Goal: Transaction & Acquisition: Book appointment/travel/reservation

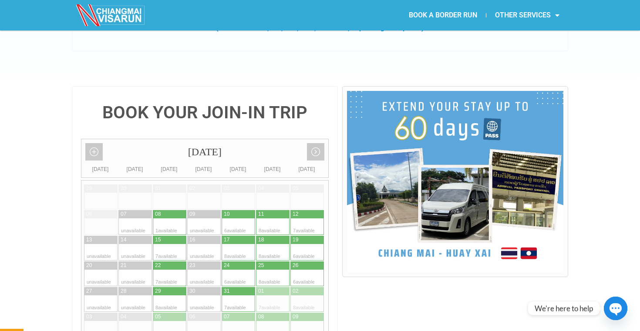
scroll to position [160, 0]
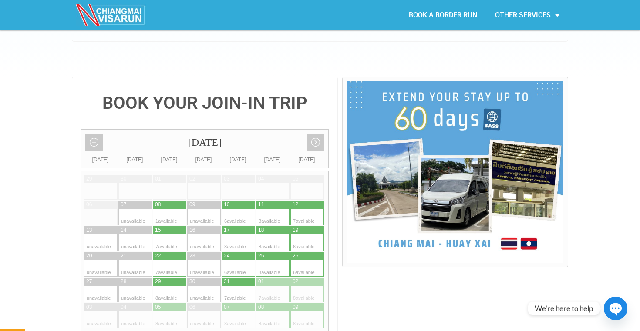
click at [242, 209] on div at bounding box center [246, 217] width 17 height 17
type input "[DATE]"
radio input "true"
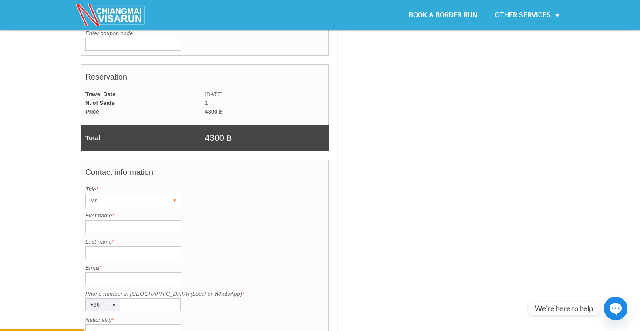
scroll to position [588, 0]
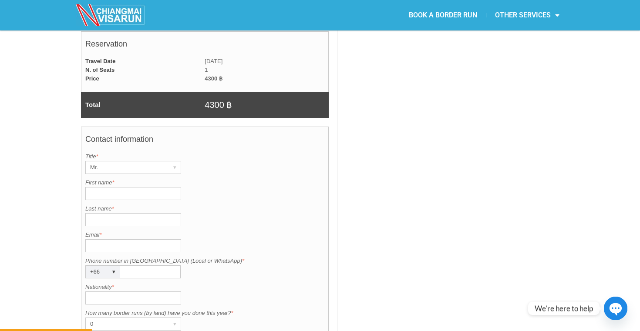
click at [144, 187] on input "First name *" at bounding box center [133, 193] width 96 height 13
type input "[PERSON_NAME]"
type input "0619195181"
type input "[GEOGRAPHIC_DATA]"
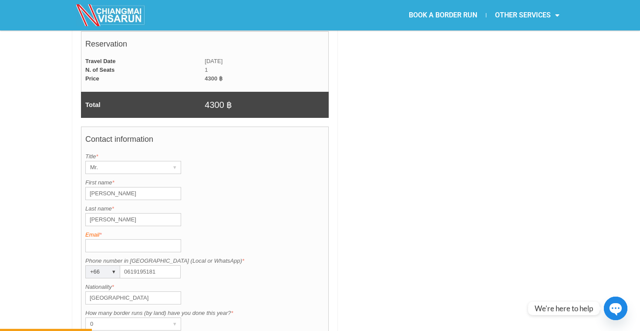
click at [145, 231] on label "Email *" at bounding box center [204, 235] width 239 height 9
click at [145, 239] on input "Email *" at bounding box center [133, 245] width 96 height 13
type input "[EMAIL_ADDRESS][DOMAIN_NAME]"
click at [97, 266] on div "+66" at bounding box center [94, 272] width 17 height 12
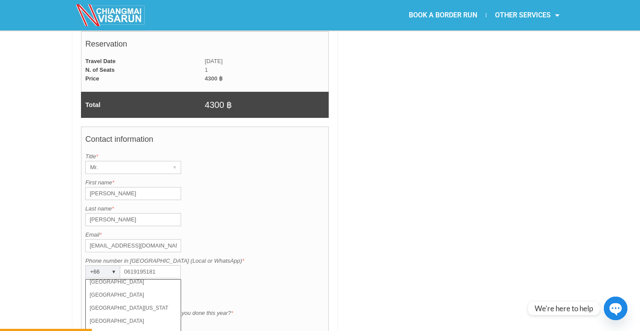
scroll to position [2468, 0]
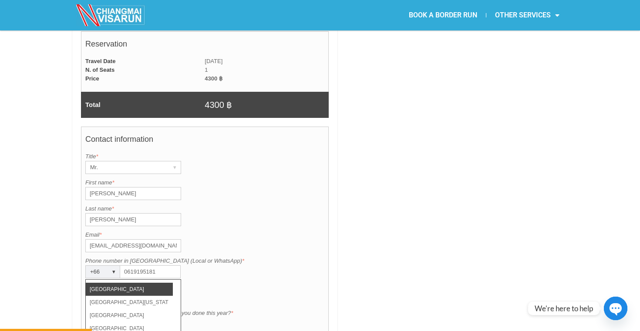
click at [113, 283] on li "[GEOGRAPHIC_DATA]" at bounding box center [129, 289] width 87 height 13
click at [135, 265] on input "0619195181" at bounding box center [150, 271] width 60 height 13
click at [243, 257] on div "Phone number in [GEOGRAPHIC_DATA] (Local or WhatsApp) is required. Phone number…" at bounding box center [204, 268] width 239 height 22
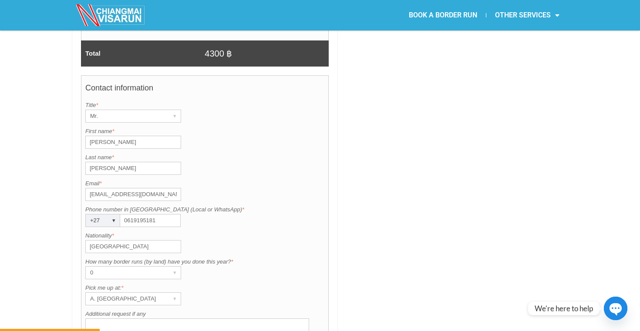
scroll to position [644, 0]
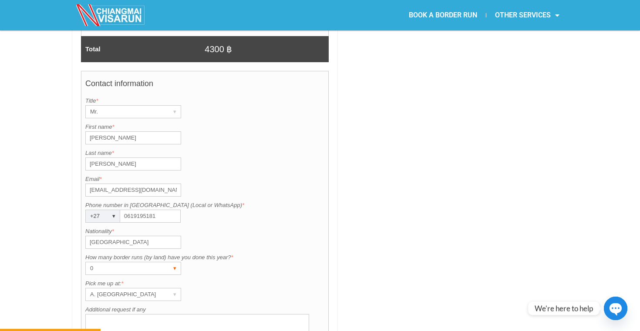
click at [166, 262] on div "0 ▾" at bounding box center [133, 268] width 96 height 13
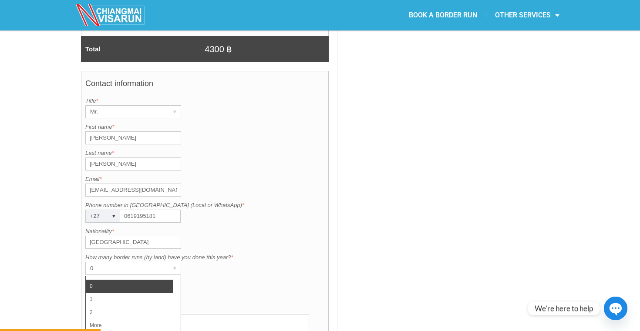
click at [154, 280] on li "0" at bounding box center [129, 286] width 87 height 13
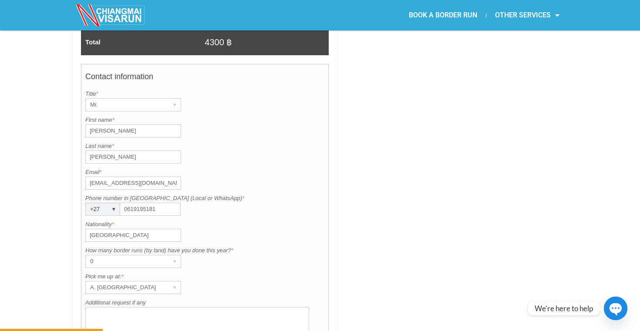
scroll to position [657, 0]
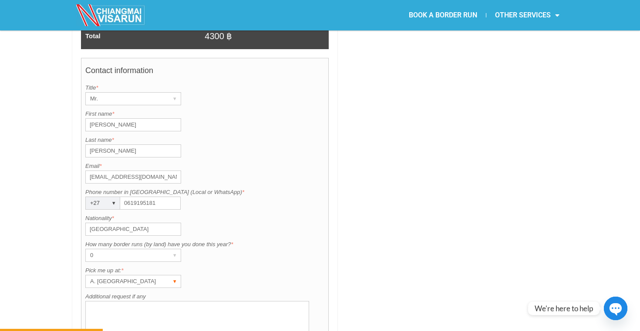
click at [170, 275] on div "▾" at bounding box center [174, 281] width 12 height 12
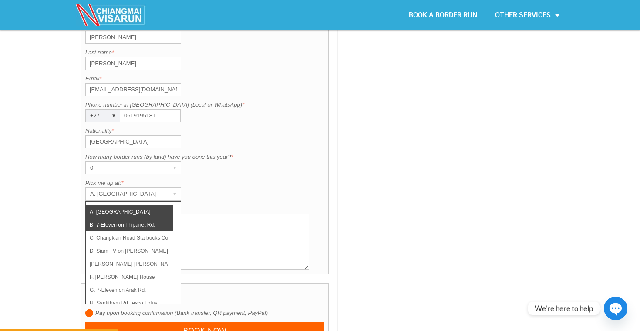
scroll to position [732, 0]
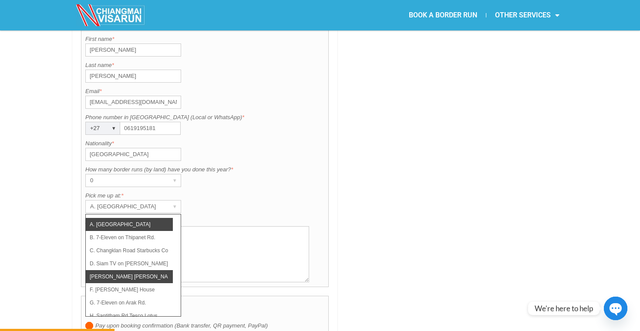
click at [141, 270] on li "[PERSON_NAME] [PERSON_NAME] (Thapae)" at bounding box center [129, 276] width 87 height 13
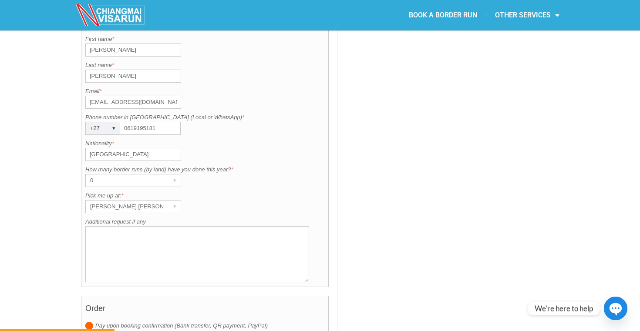
click at [269, 226] on textarea "Additional request if any" at bounding box center [197, 254] width 224 height 56
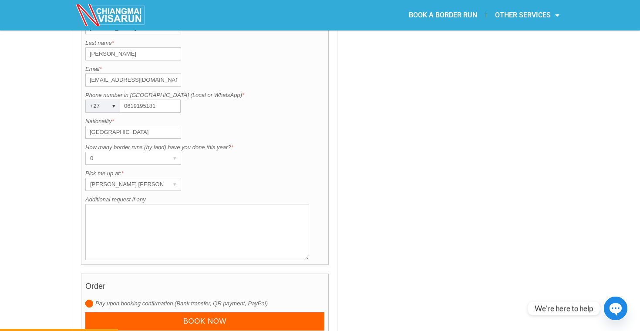
scroll to position [755, 0]
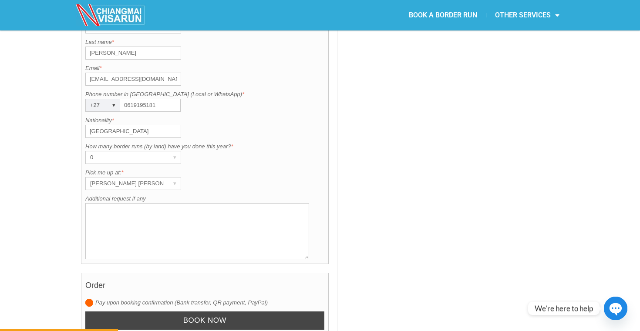
click at [251, 312] on input "Book now" at bounding box center [204, 321] width 239 height 19
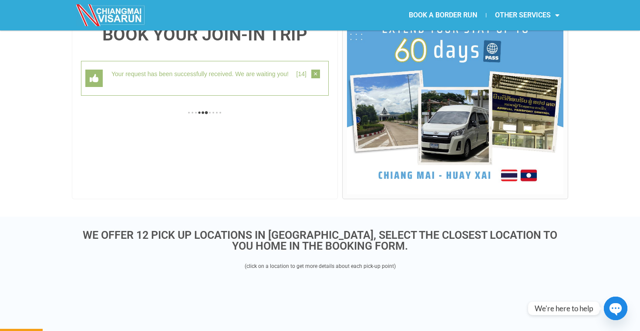
scroll to position [225, 0]
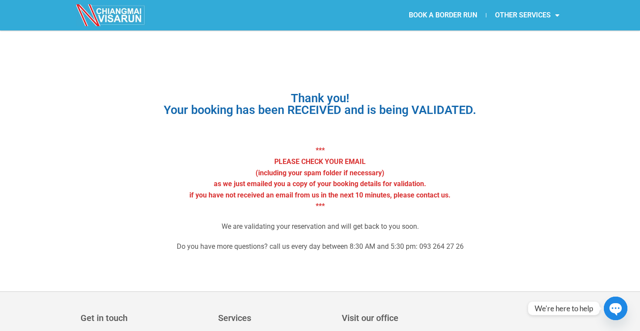
scroll to position [11, 0]
